Goal: Task Accomplishment & Management: Use online tool/utility

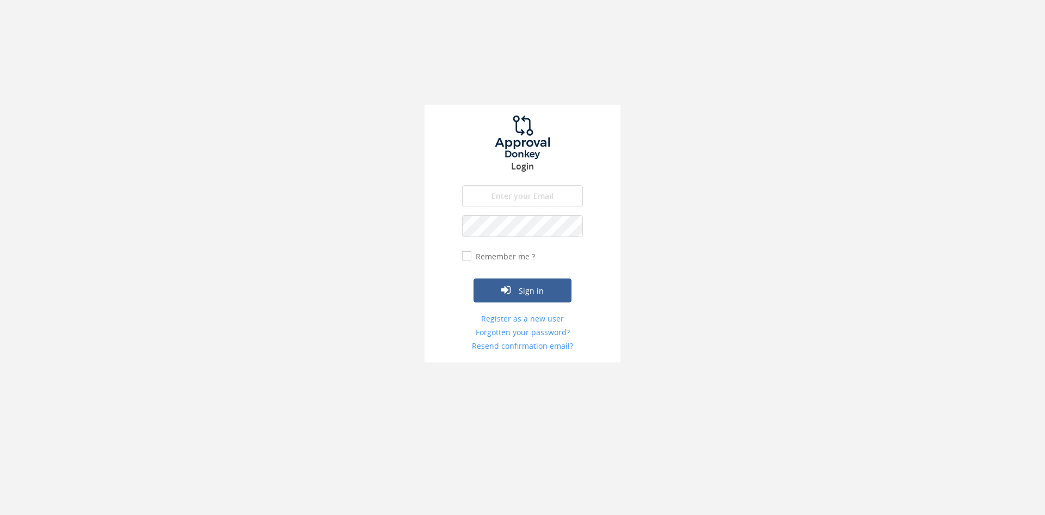
click at [511, 202] on input "email" at bounding box center [522, 196] width 121 height 22
type input "[EMAIL_ADDRESS][DOMAIN_NAME]"
click at [474, 278] on button "Sign in" at bounding box center [523, 290] width 98 height 24
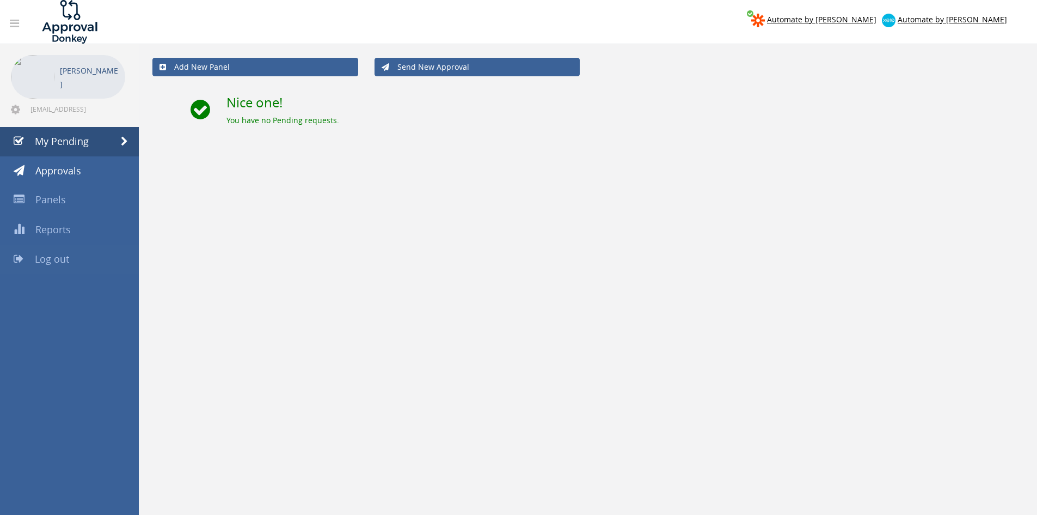
click at [43, 264] on span "Log out" at bounding box center [52, 258] width 34 height 13
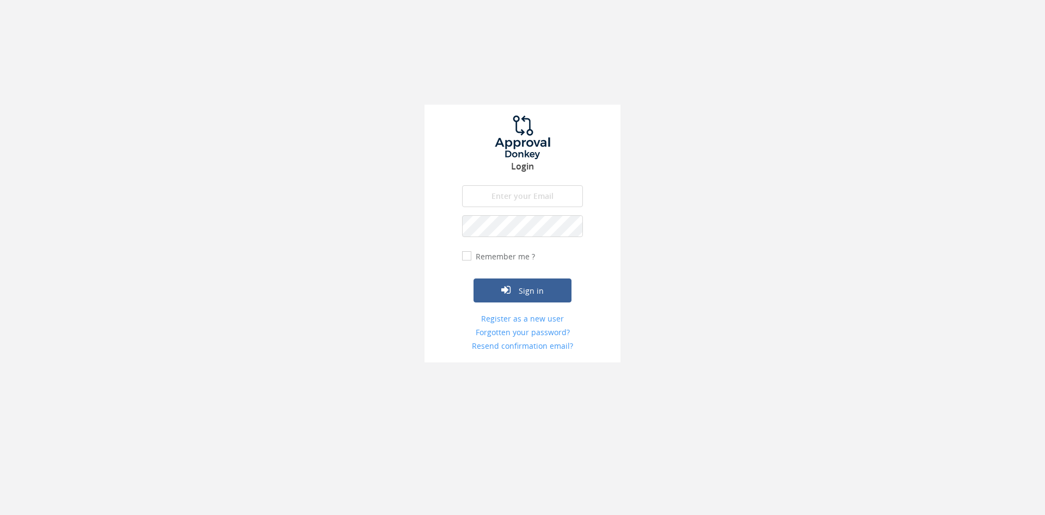
click at [518, 199] on input "email" at bounding box center [522, 196] width 121 height 22
type input "[EMAIL_ADDRESS][DOMAIN_NAME]"
click at [474, 278] on button "Sign in" at bounding box center [523, 290] width 98 height 24
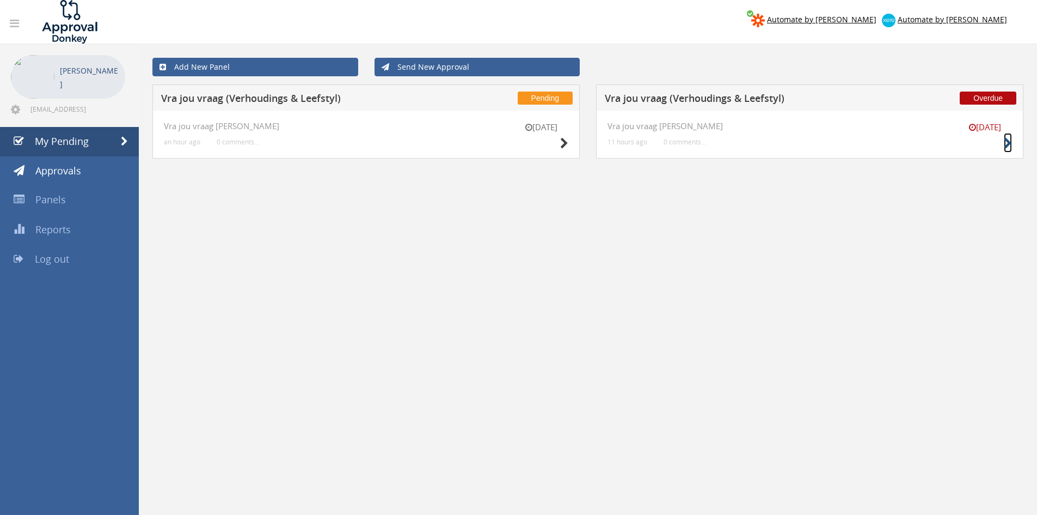
click at [775, 141] on icon at bounding box center [1008, 143] width 8 height 11
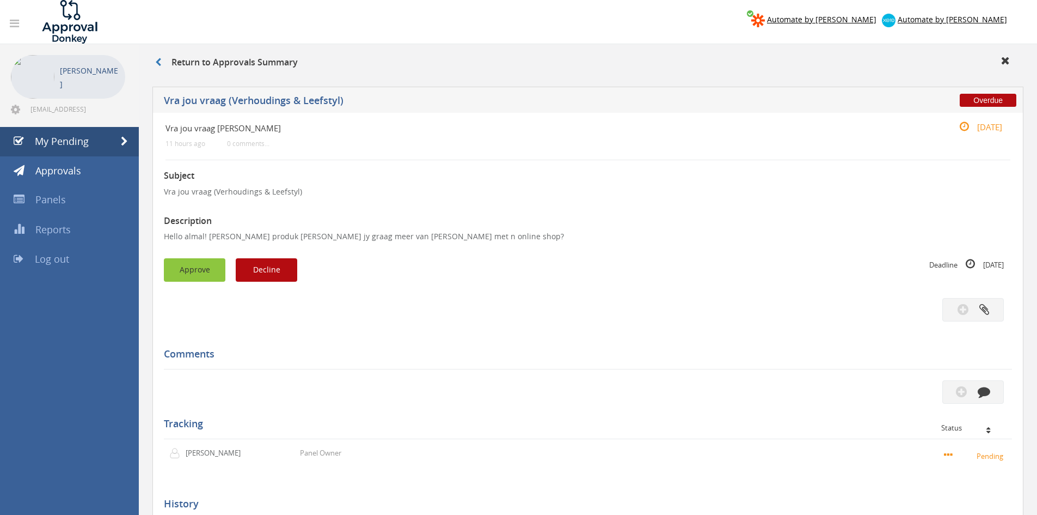
click at [210, 270] on button "Approve" at bounding box center [195, 269] width 62 height 23
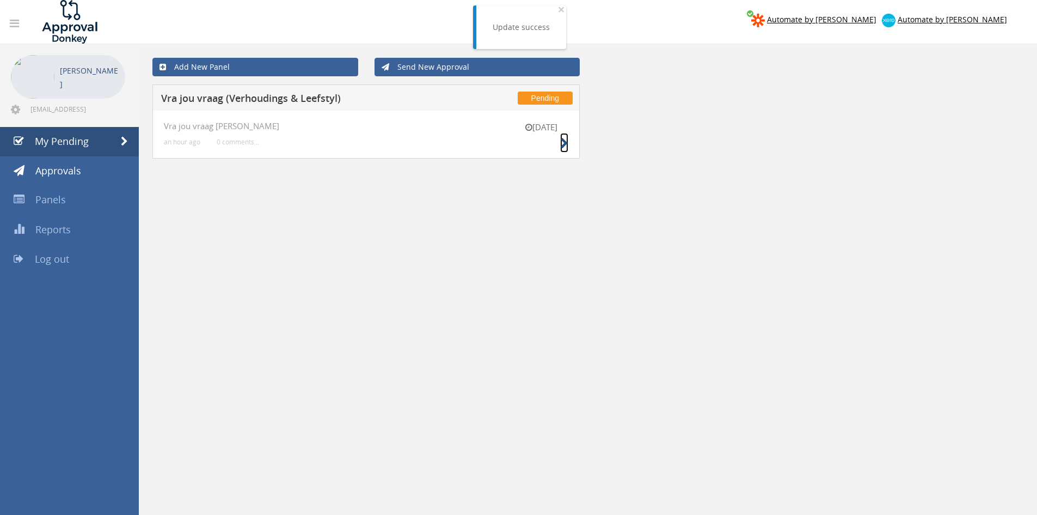
click at [567, 145] on icon at bounding box center [564, 143] width 8 height 11
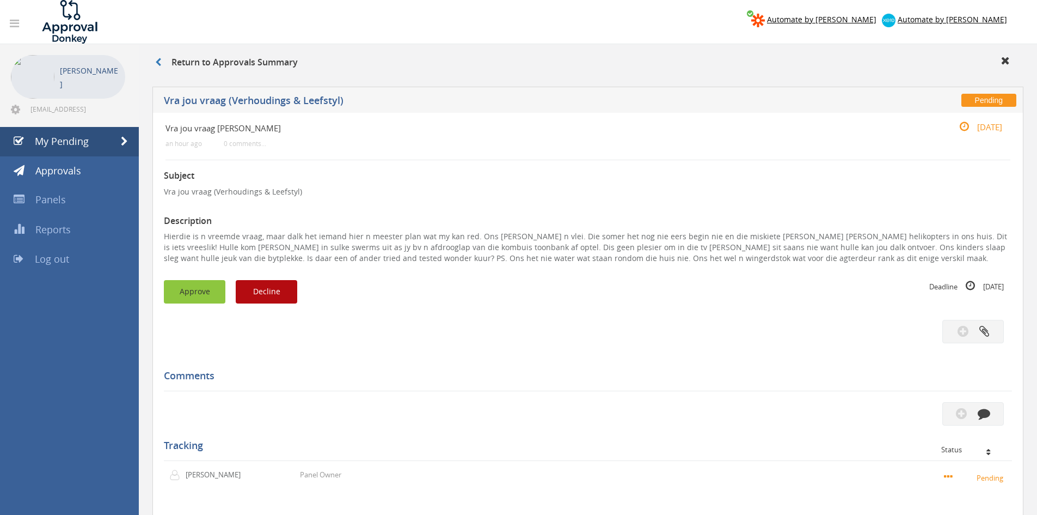
click at [186, 295] on button "Approve" at bounding box center [195, 291] width 62 height 23
